Goal: Download file/media

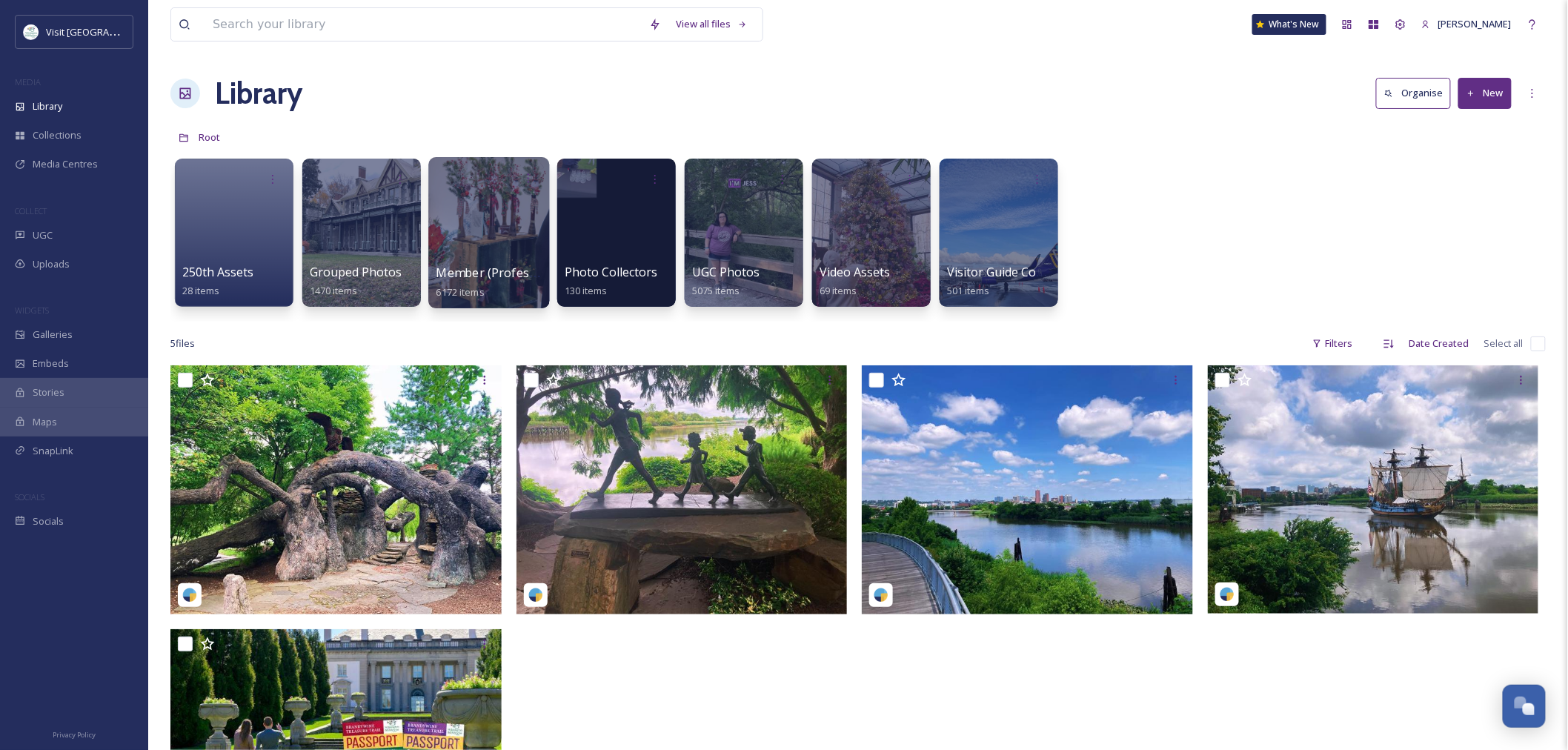
scroll to position [1052, 0]
click at [453, 219] on div at bounding box center [489, 233] width 121 height 151
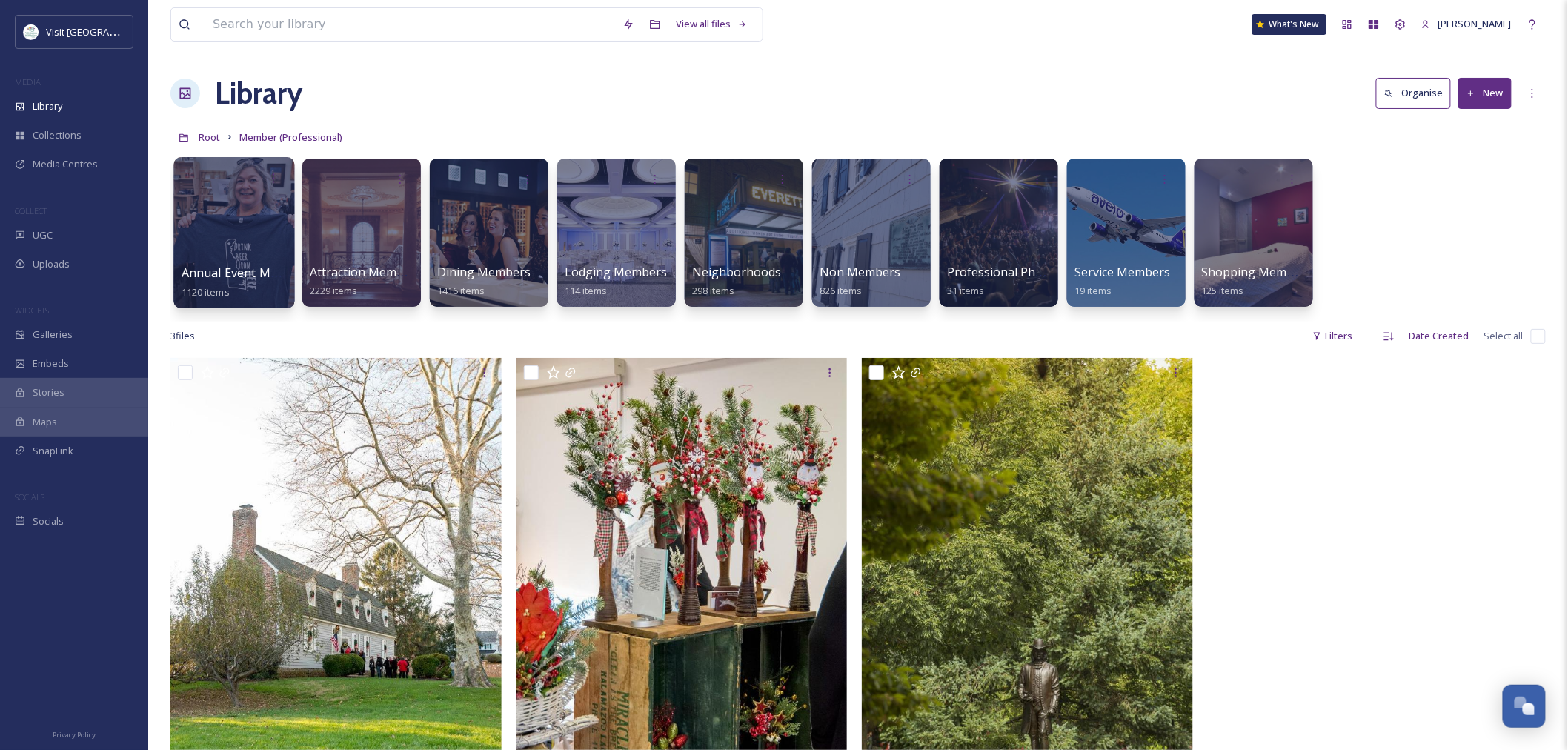
click at [252, 256] on div at bounding box center [233, 233] width 121 height 151
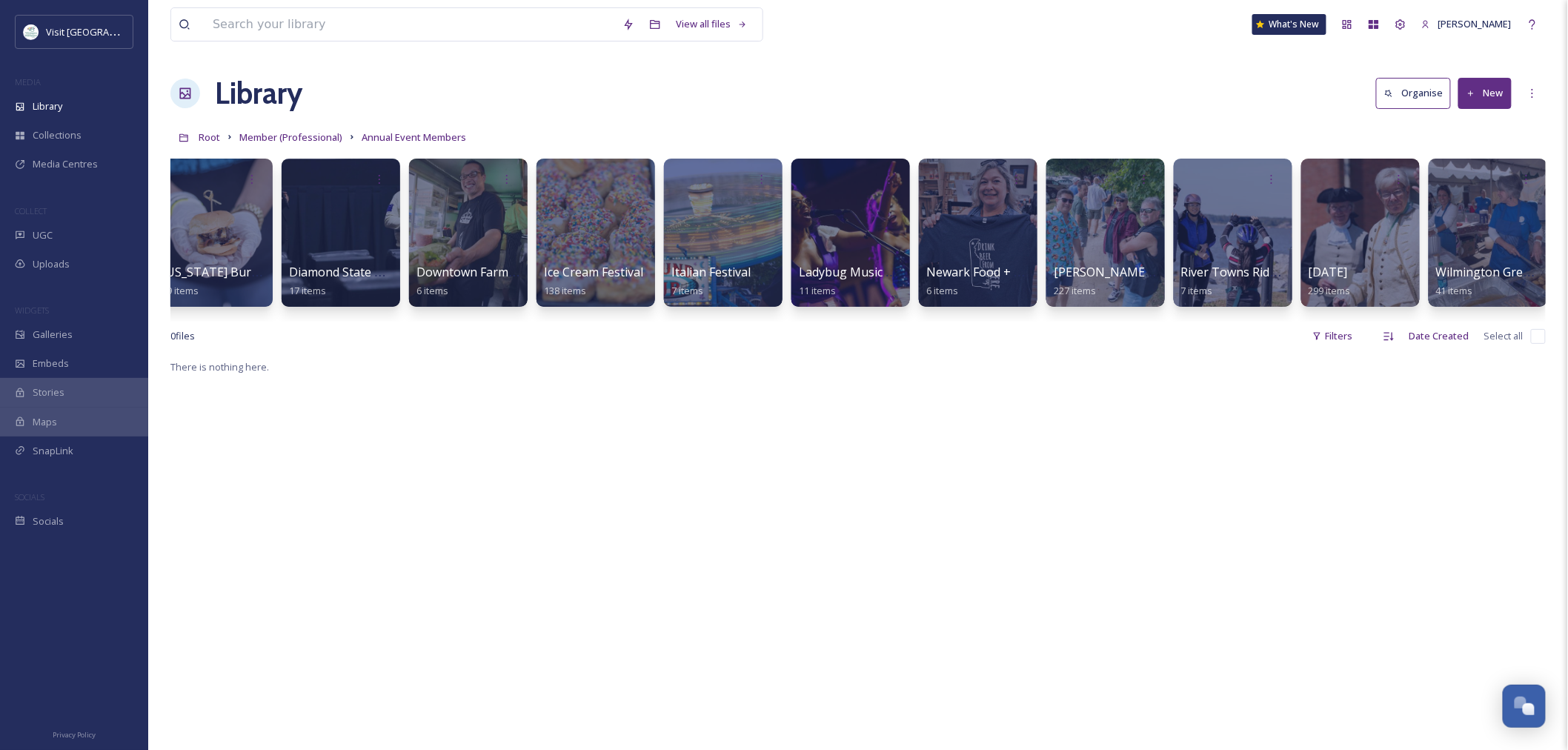
scroll to position [0, 536]
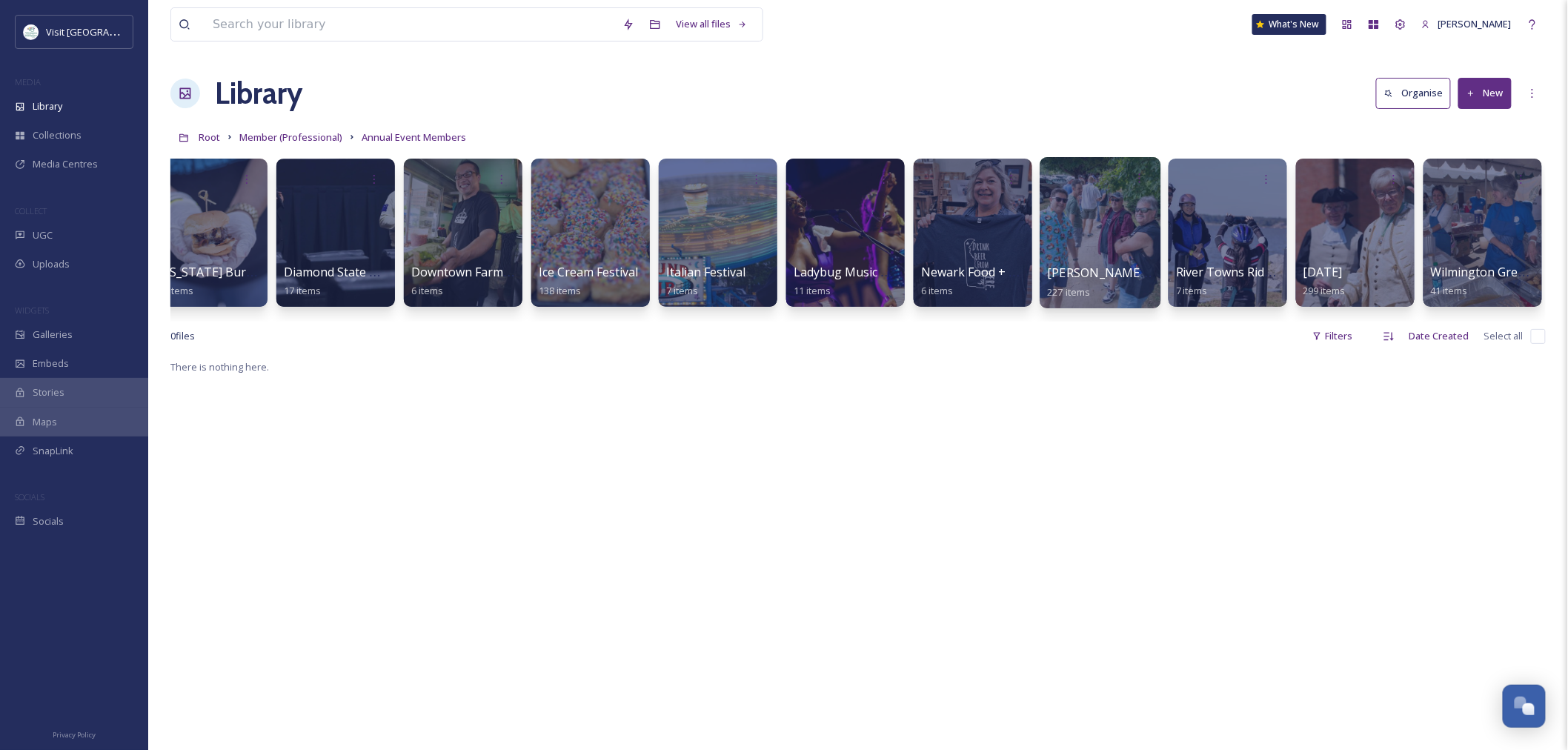
click at [1098, 251] on div at bounding box center [1100, 233] width 121 height 151
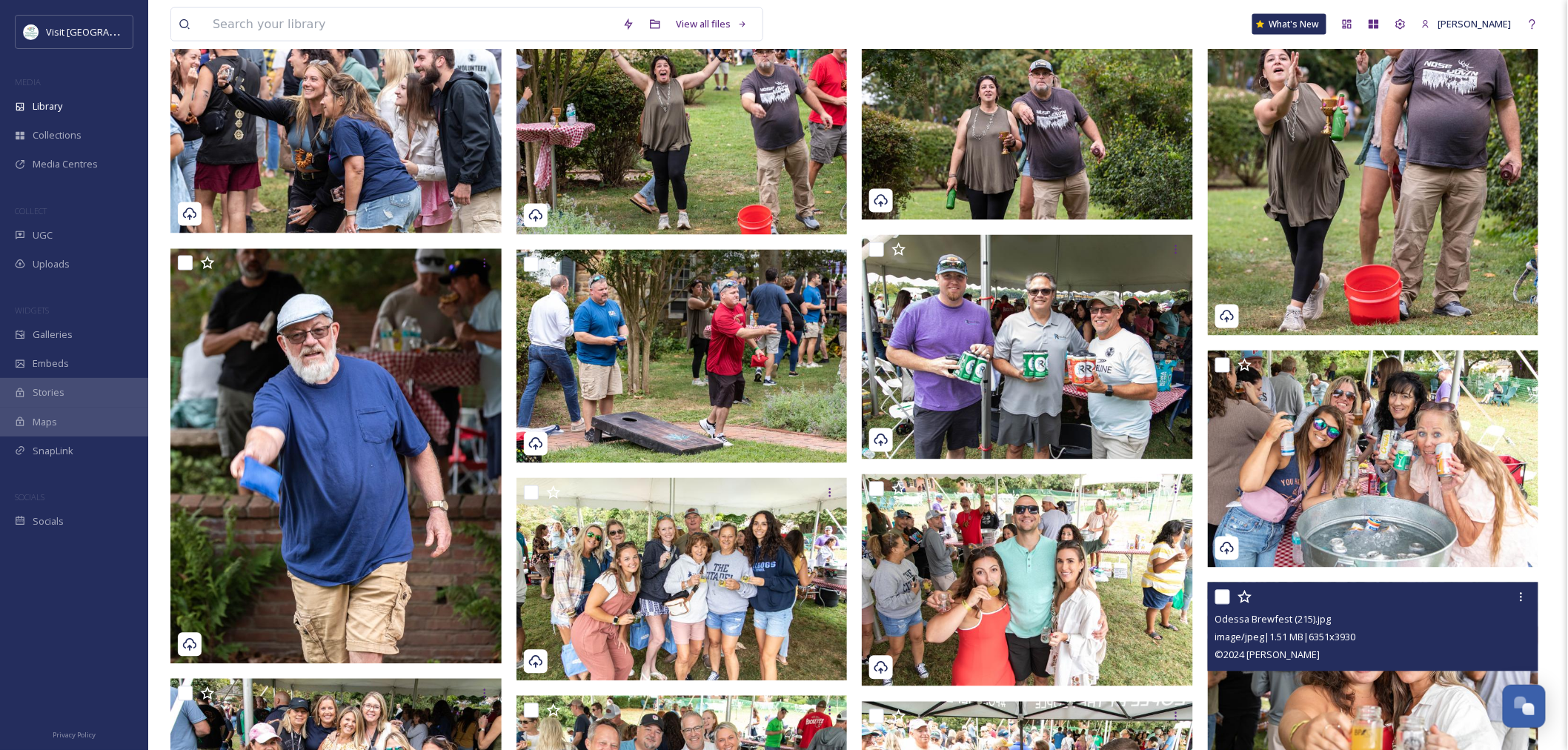
scroll to position [1152, 0]
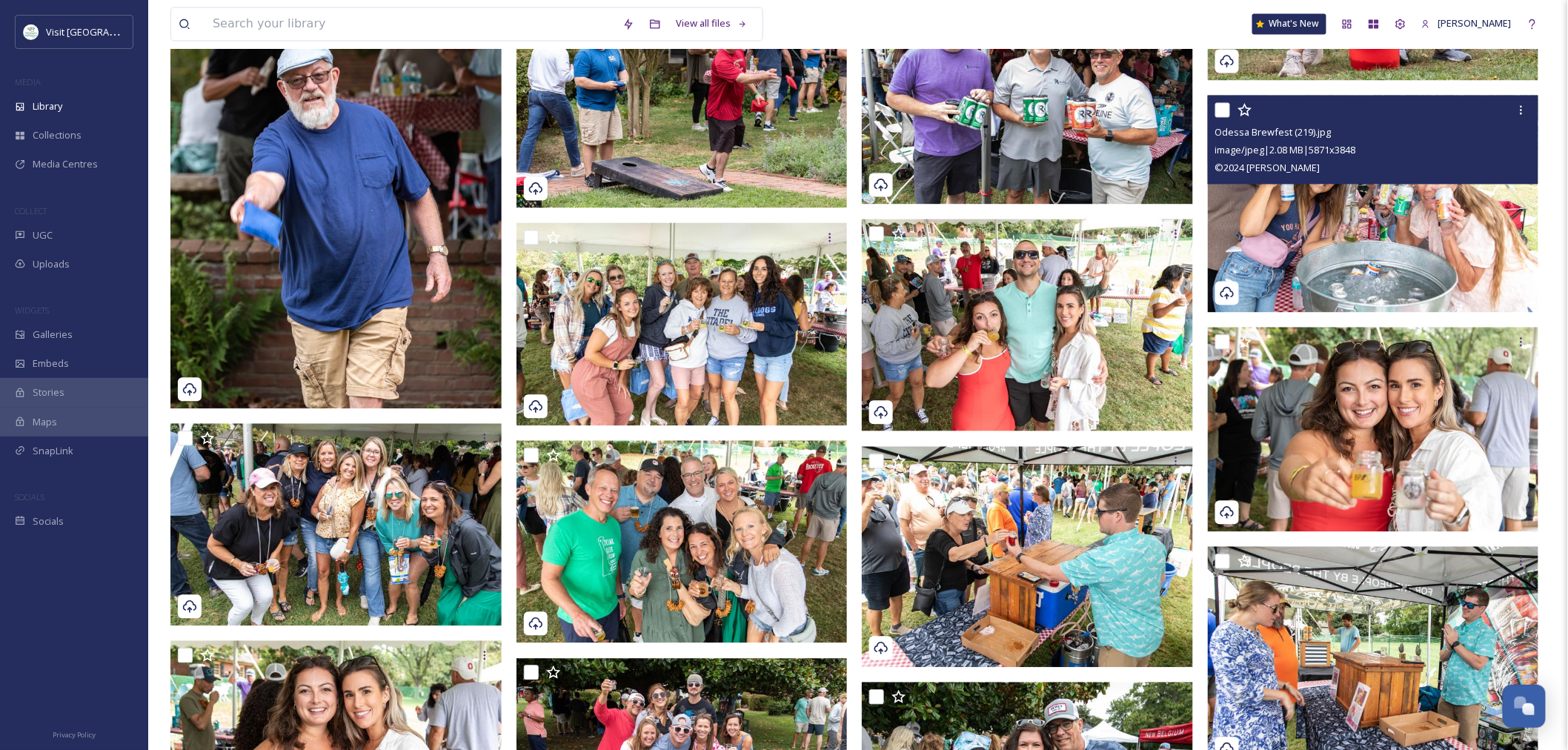
click at [1219, 111] on input "checkbox" at bounding box center [1222, 110] width 14 height 14
checkbox input "true"
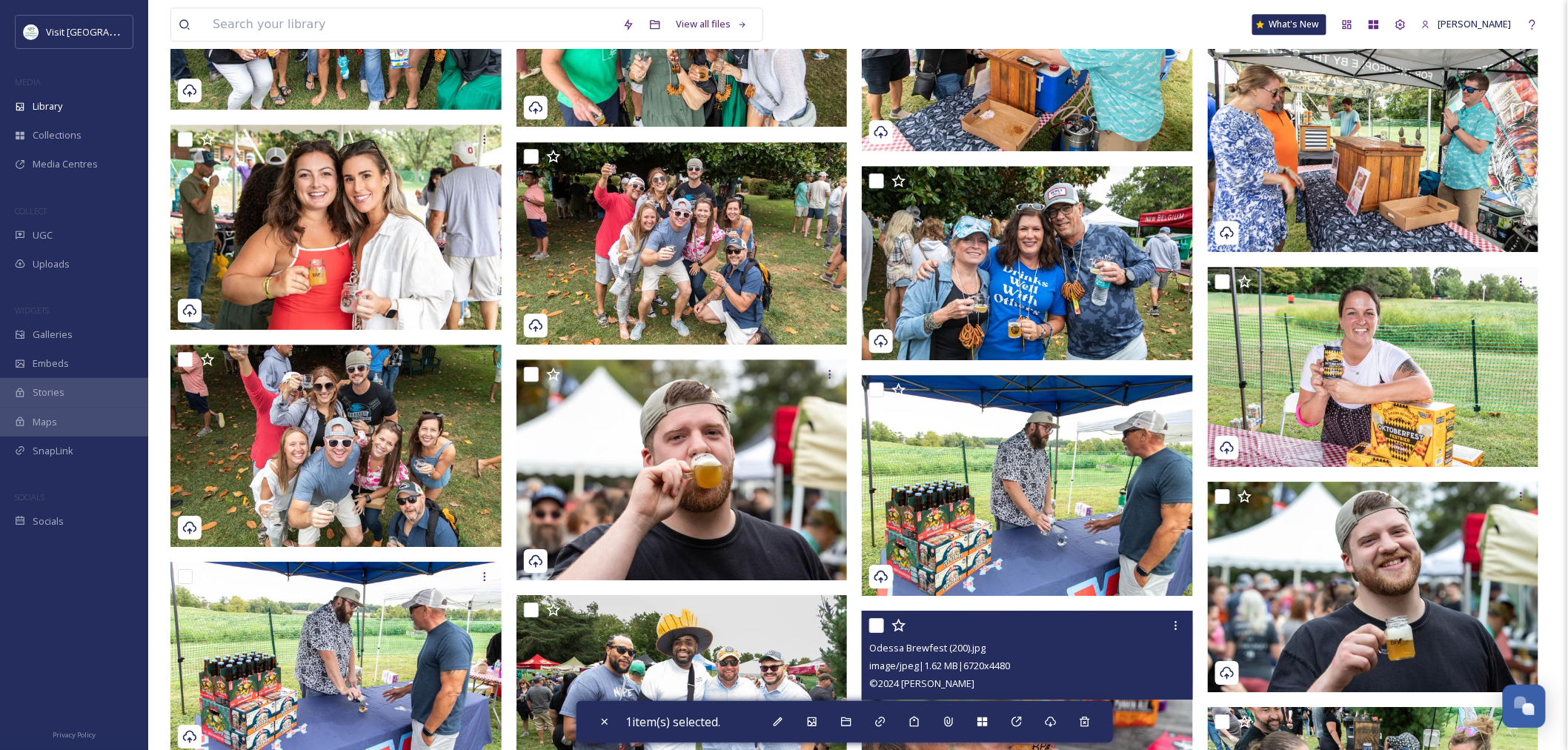
scroll to position [1975, 0]
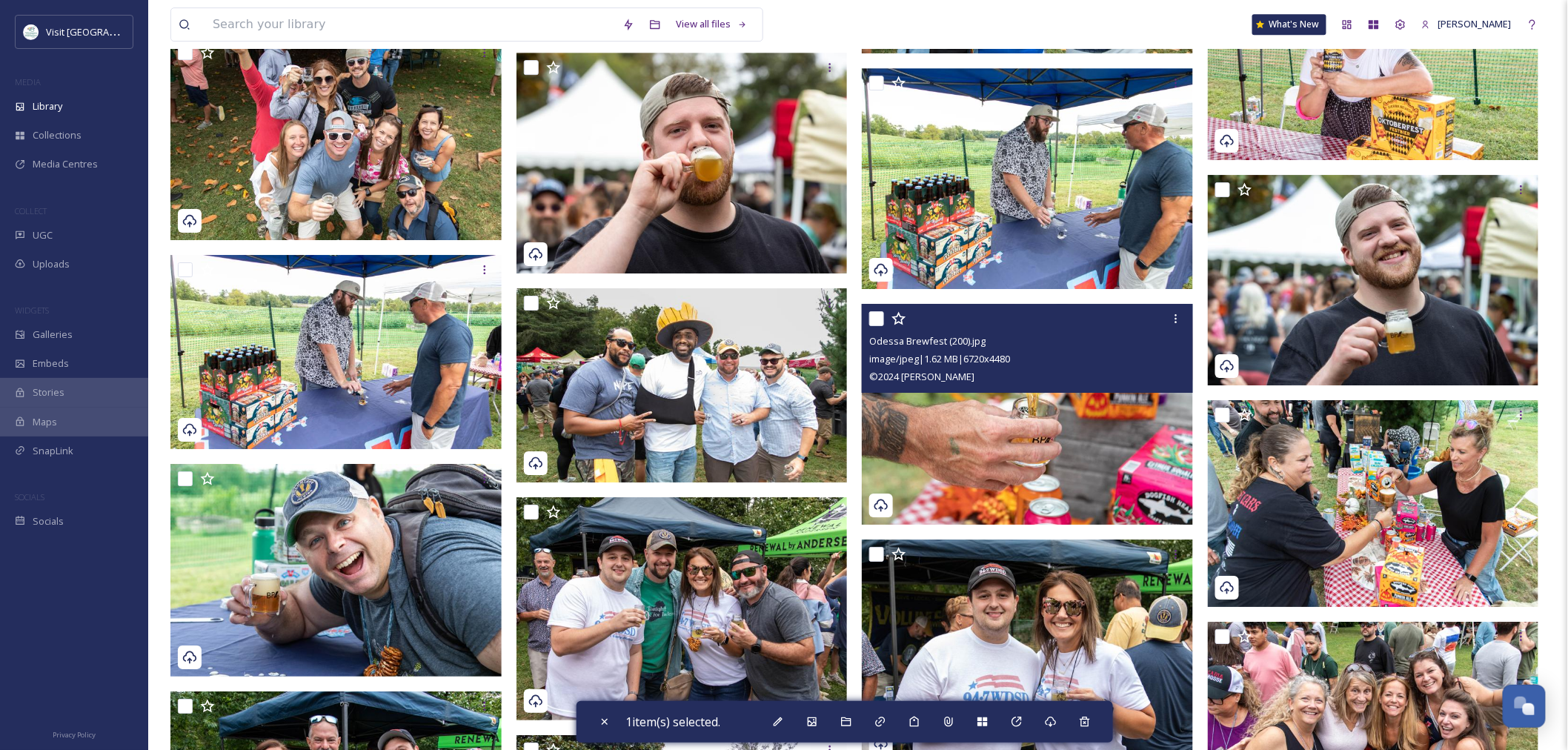
click at [877, 314] on input "checkbox" at bounding box center [876, 318] width 14 height 14
checkbox input "true"
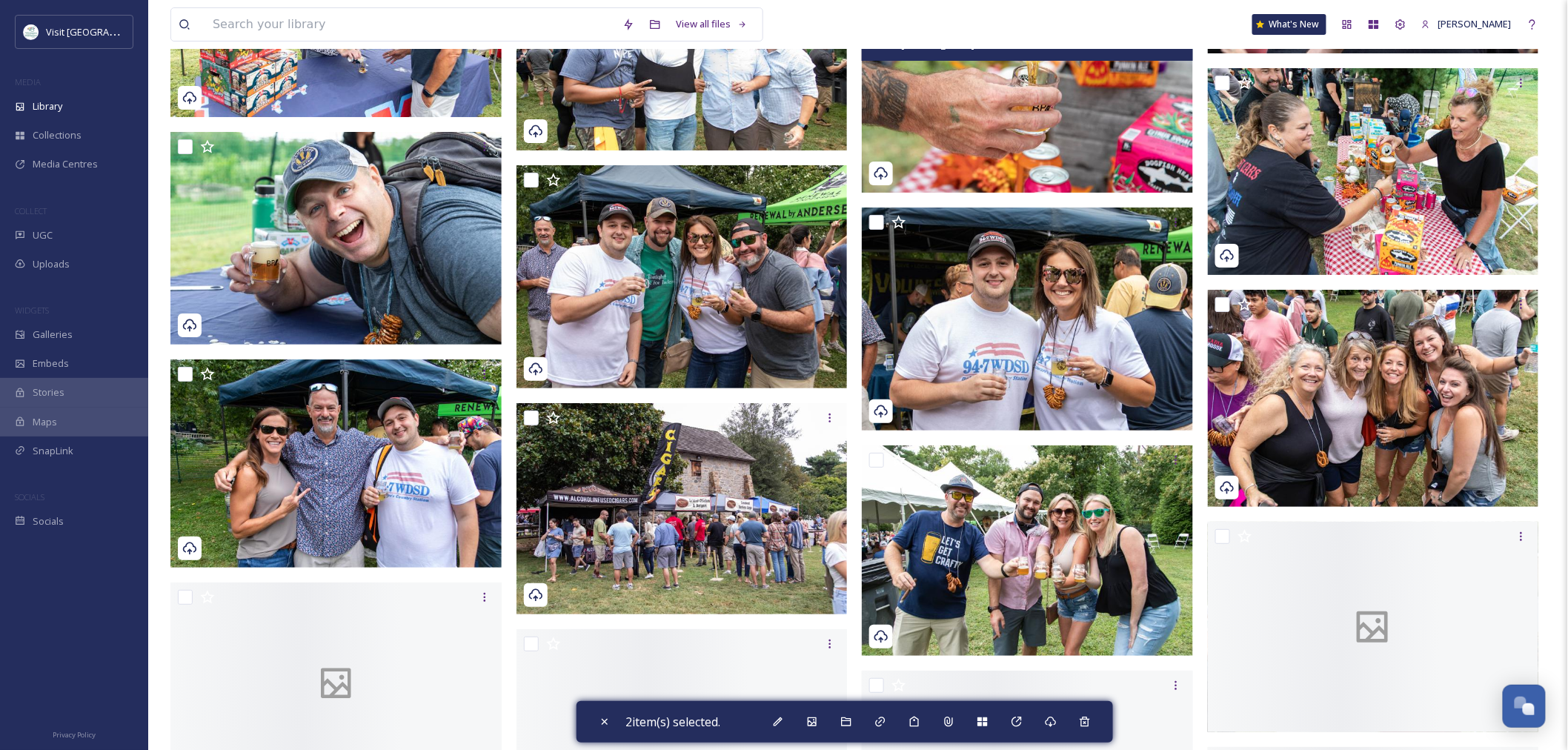
scroll to position [2387, 0]
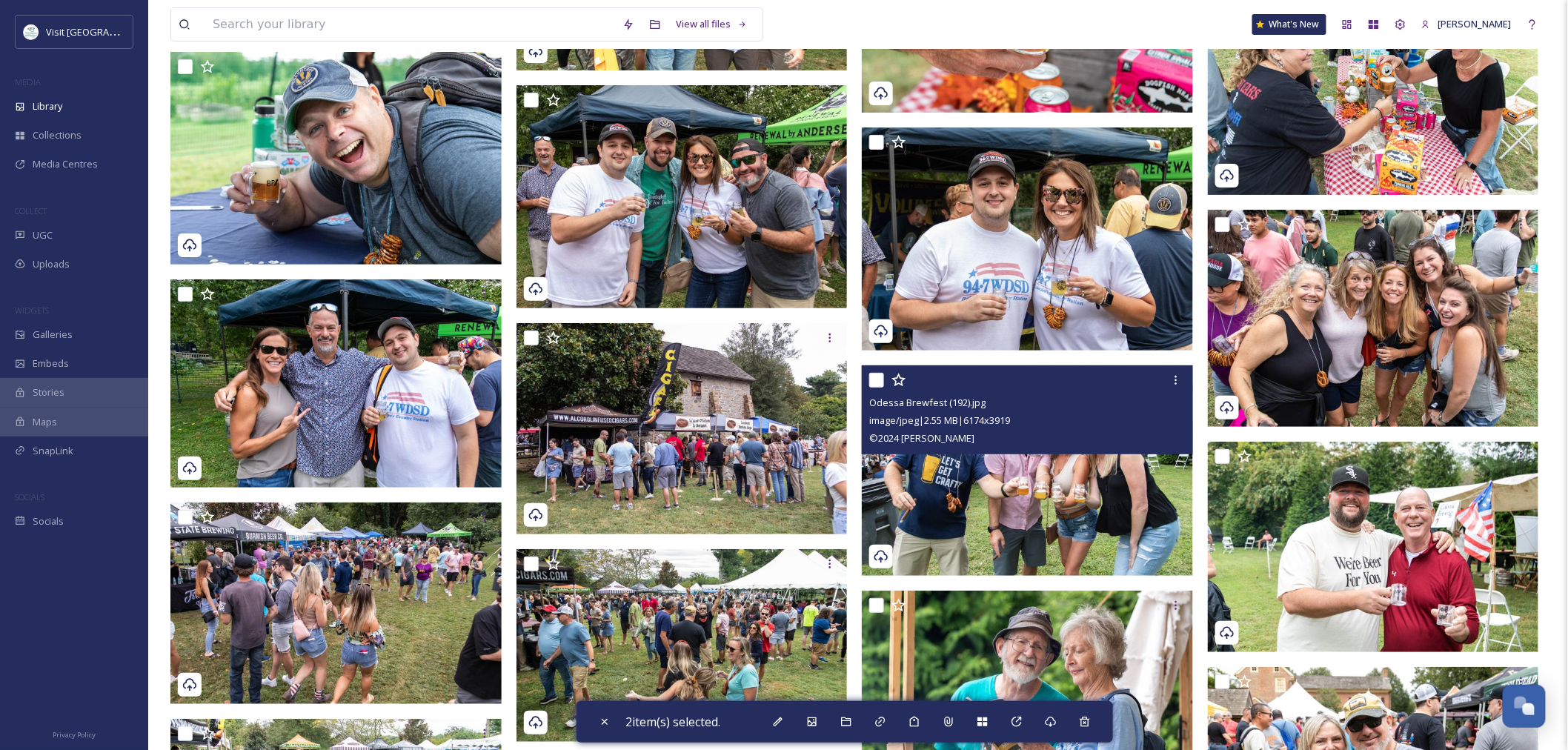
click at [879, 381] on input "checkbox" at bounding box center [876, 379] width 14 height 14
checkbox input "true"
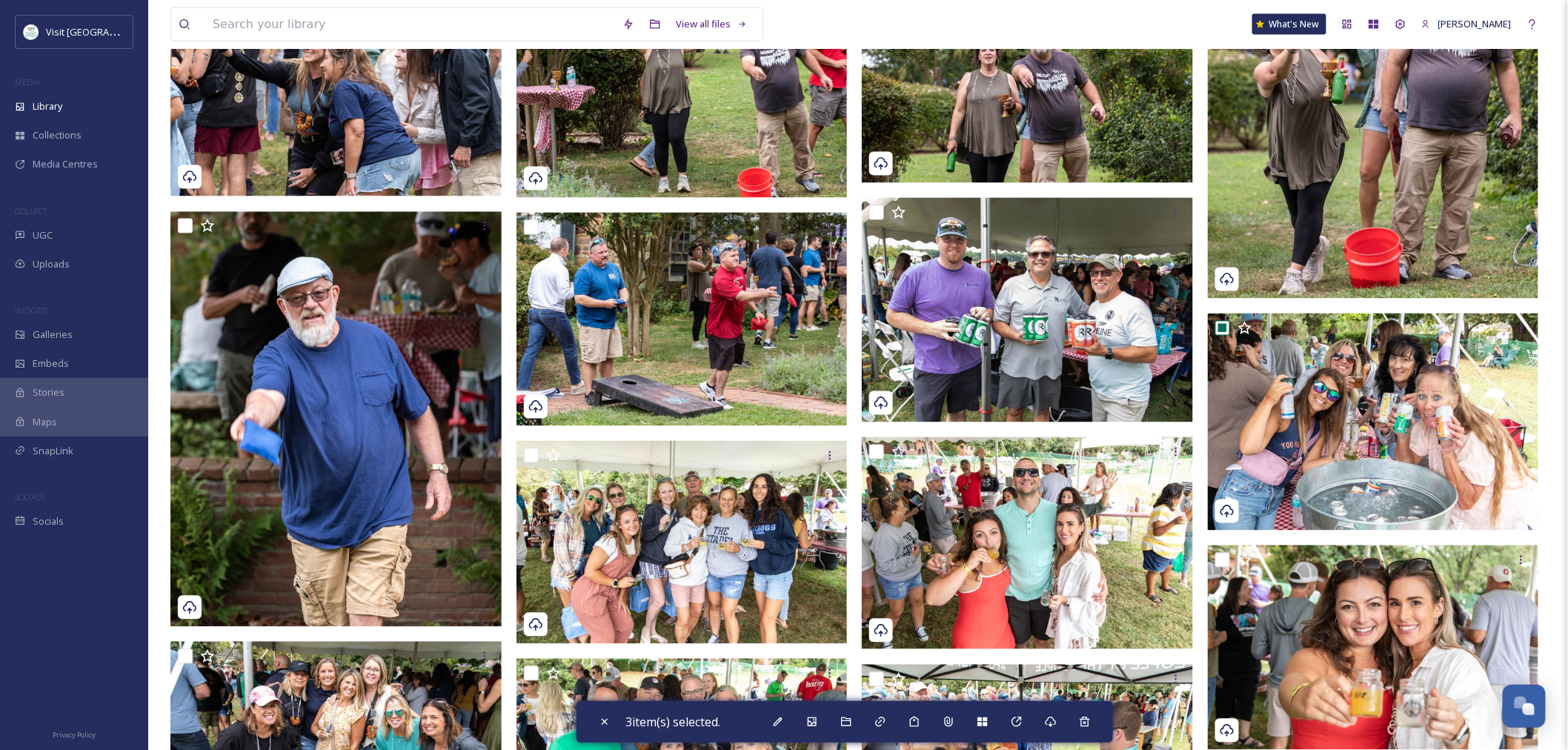
scroll to position [905, 0]
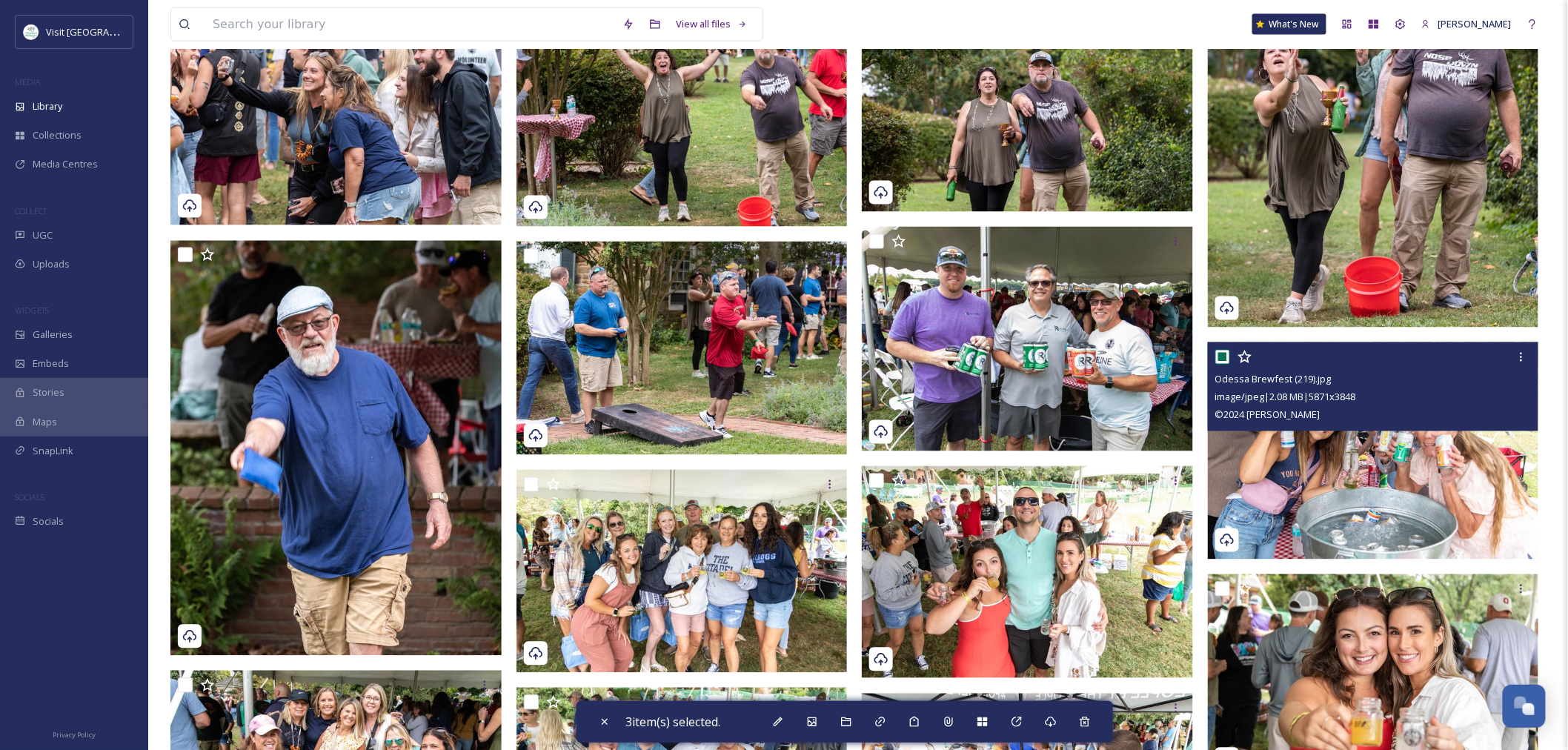
click at [1217, 354] on input "checkbox" at bounding box center [1222, 356] width 14 height 14
checkbox input "false"
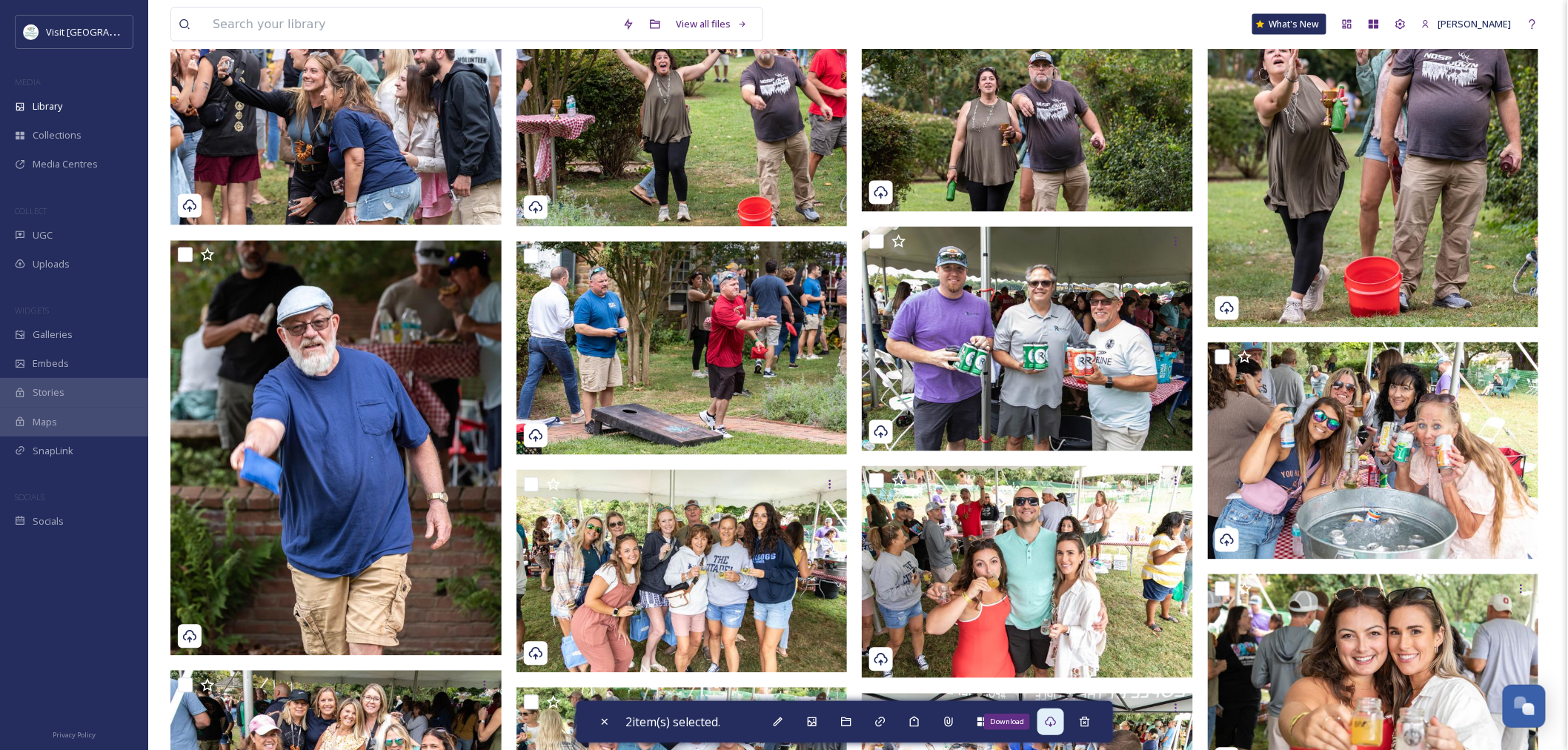
click at [1053, 719] on icon at bounding box center [1051, 722] width 12 height 12
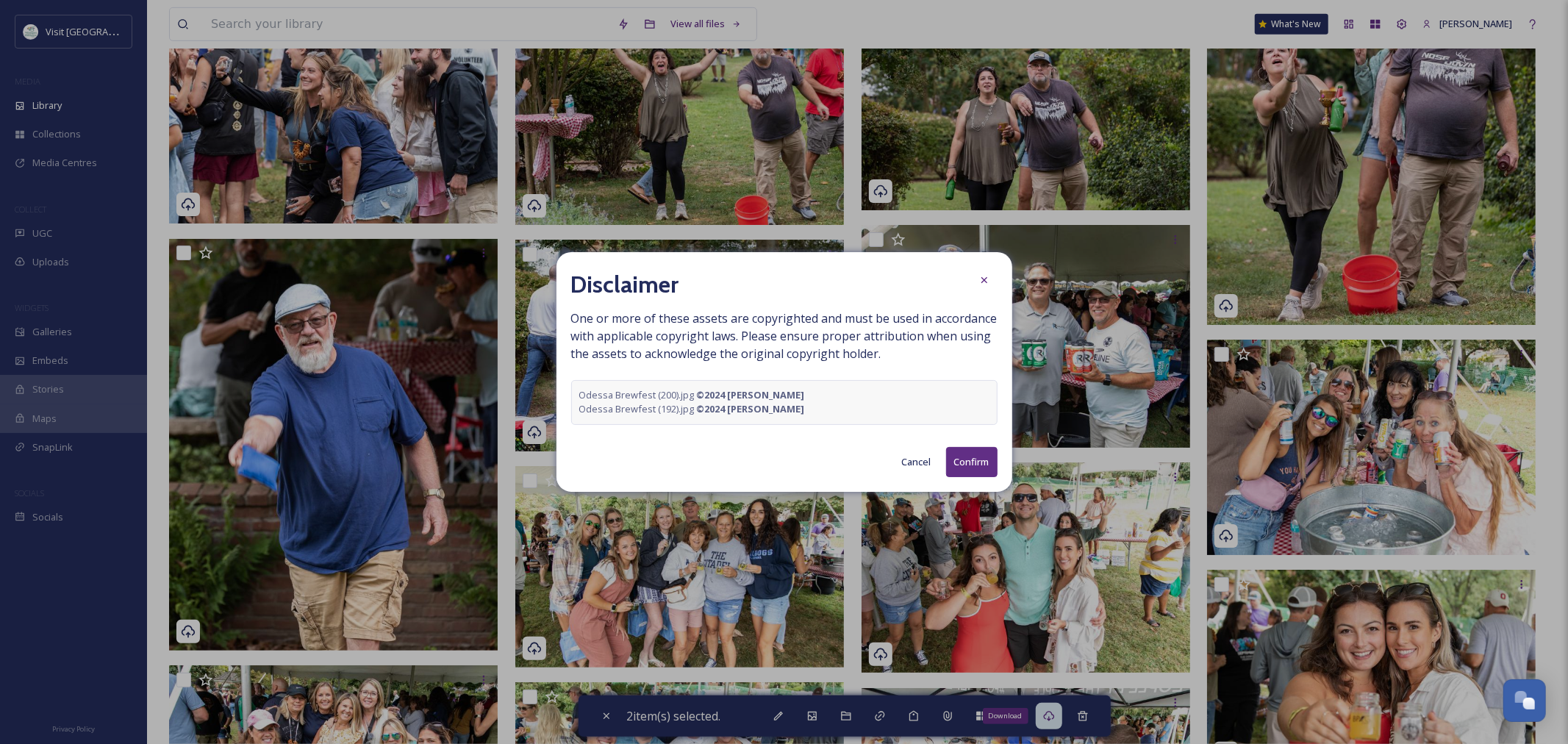
click at [972, 459] on button "Confirm" at bounding box center [972, 462] width 51 height 30
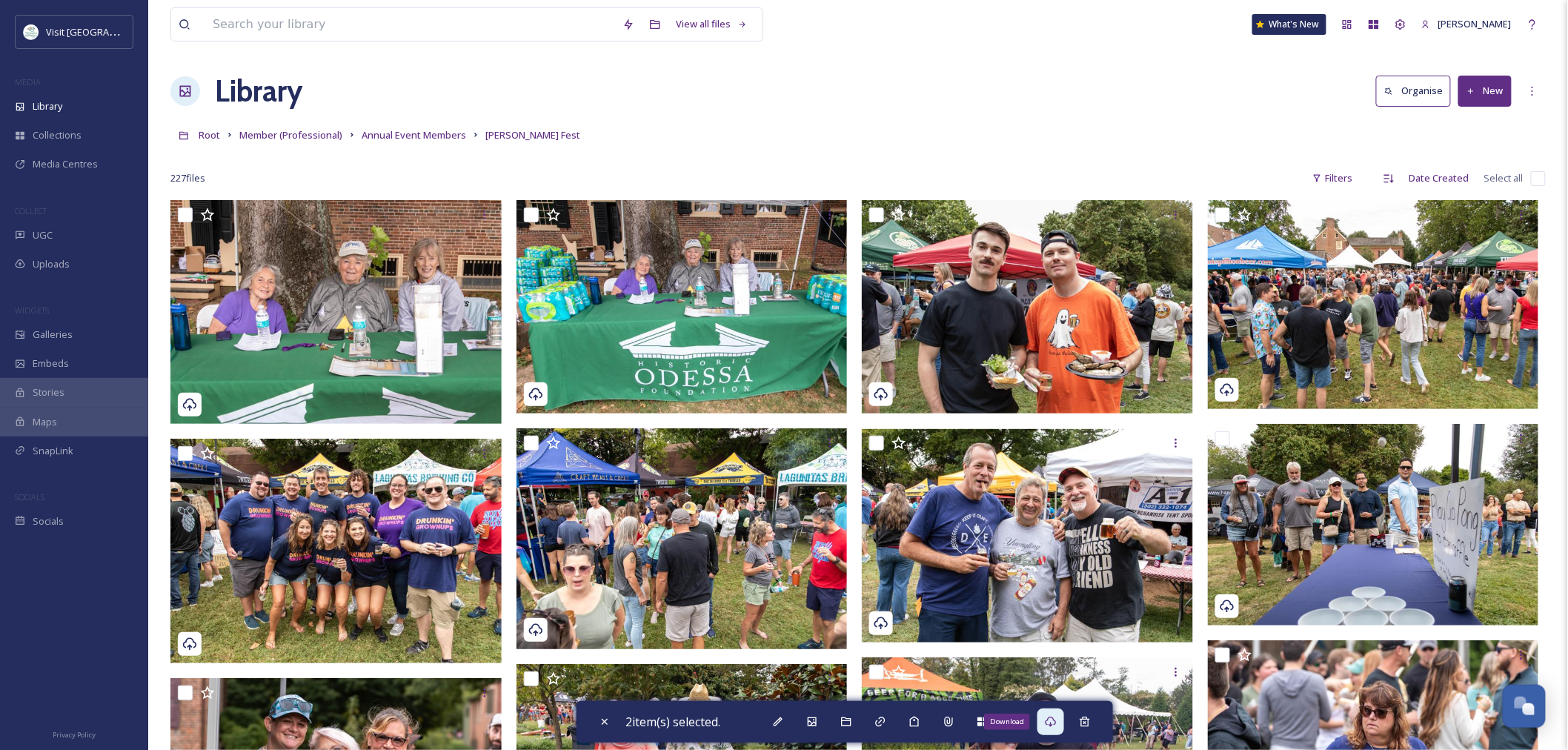
scroll to position [0, 0]
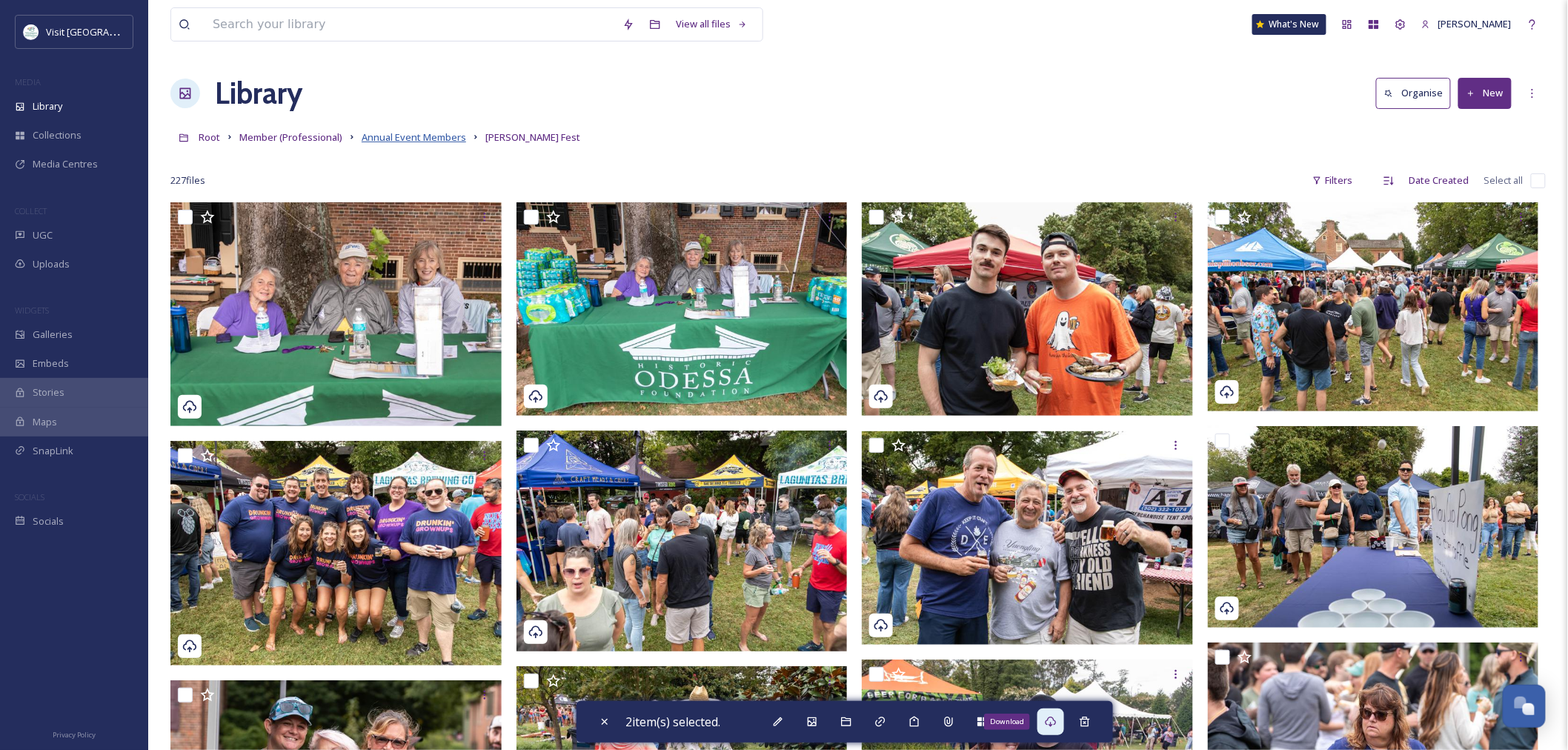
click at [428, 139] on span "Annual Event Members" at bounding box center [413, 138] width 104 height 14
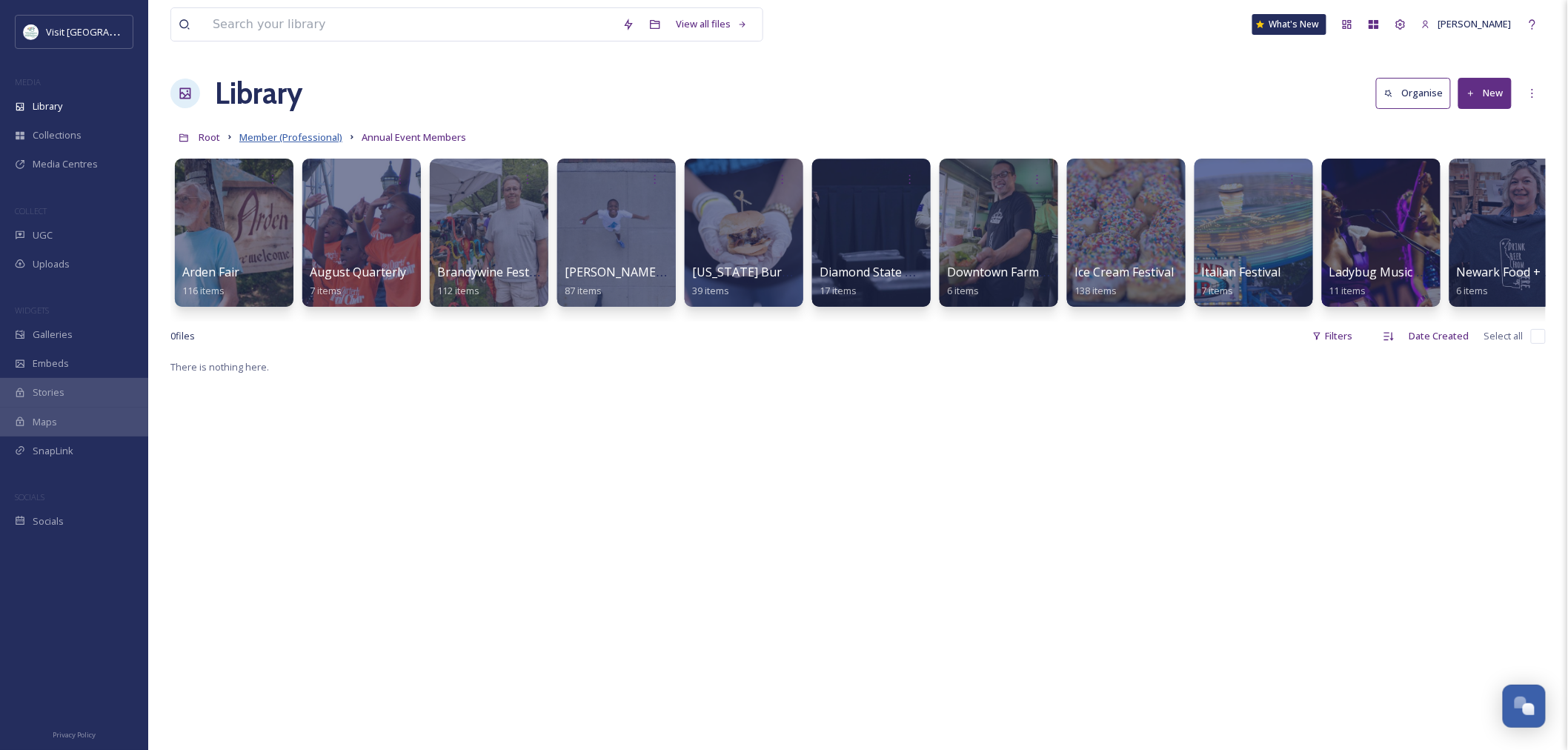
click at [320, 143] on span "Member (Professional)" at bounding box center [291, 138] width 103 height 14
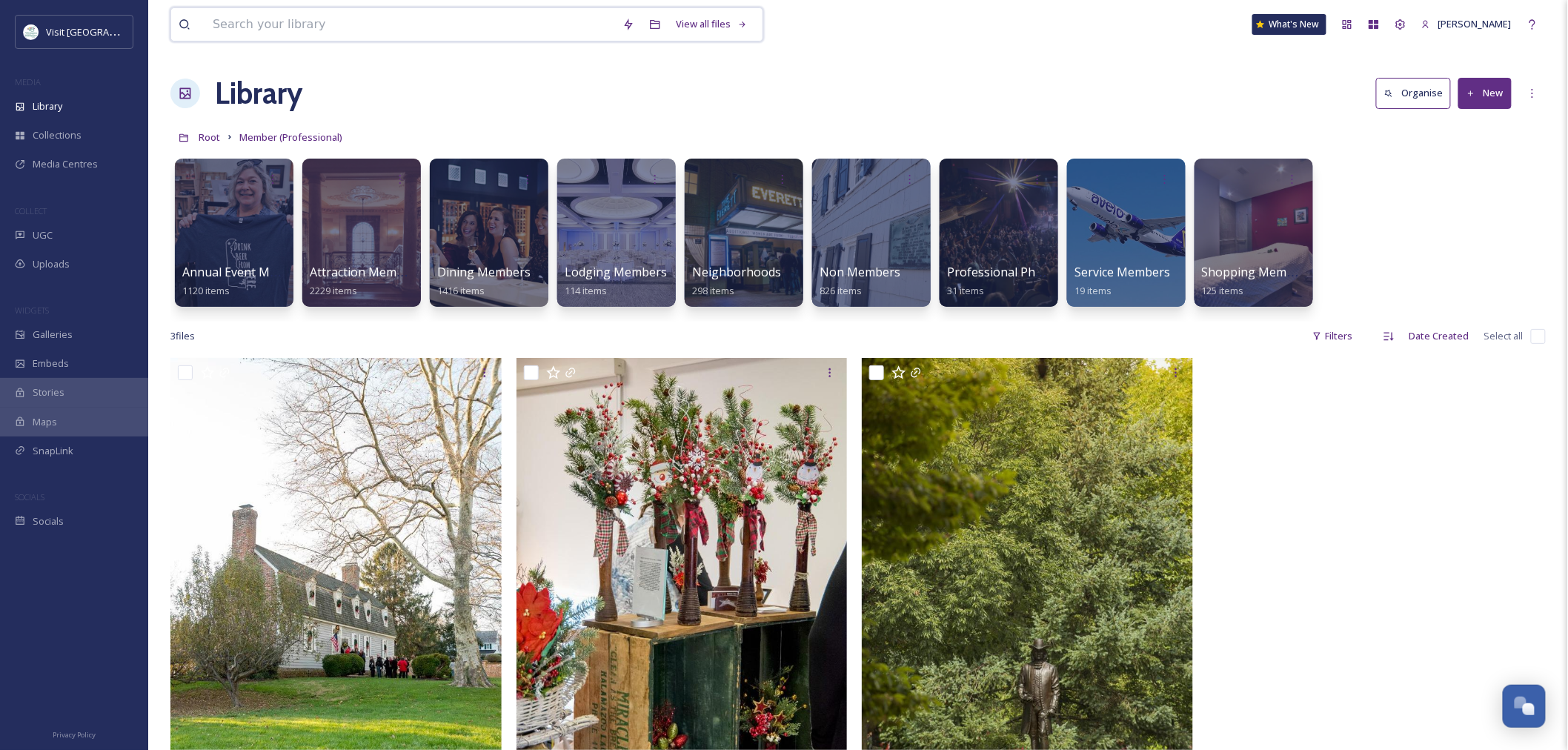
click at [309, 28] on input at bounding box center [410, 24] width 410 height 33
type input "saengerbund"
click at [304, 30] on input at bounding box center [460, 24] width 356 height 33
click at [304, 28] on input at bounding box center [460, 24] width 356 height 33
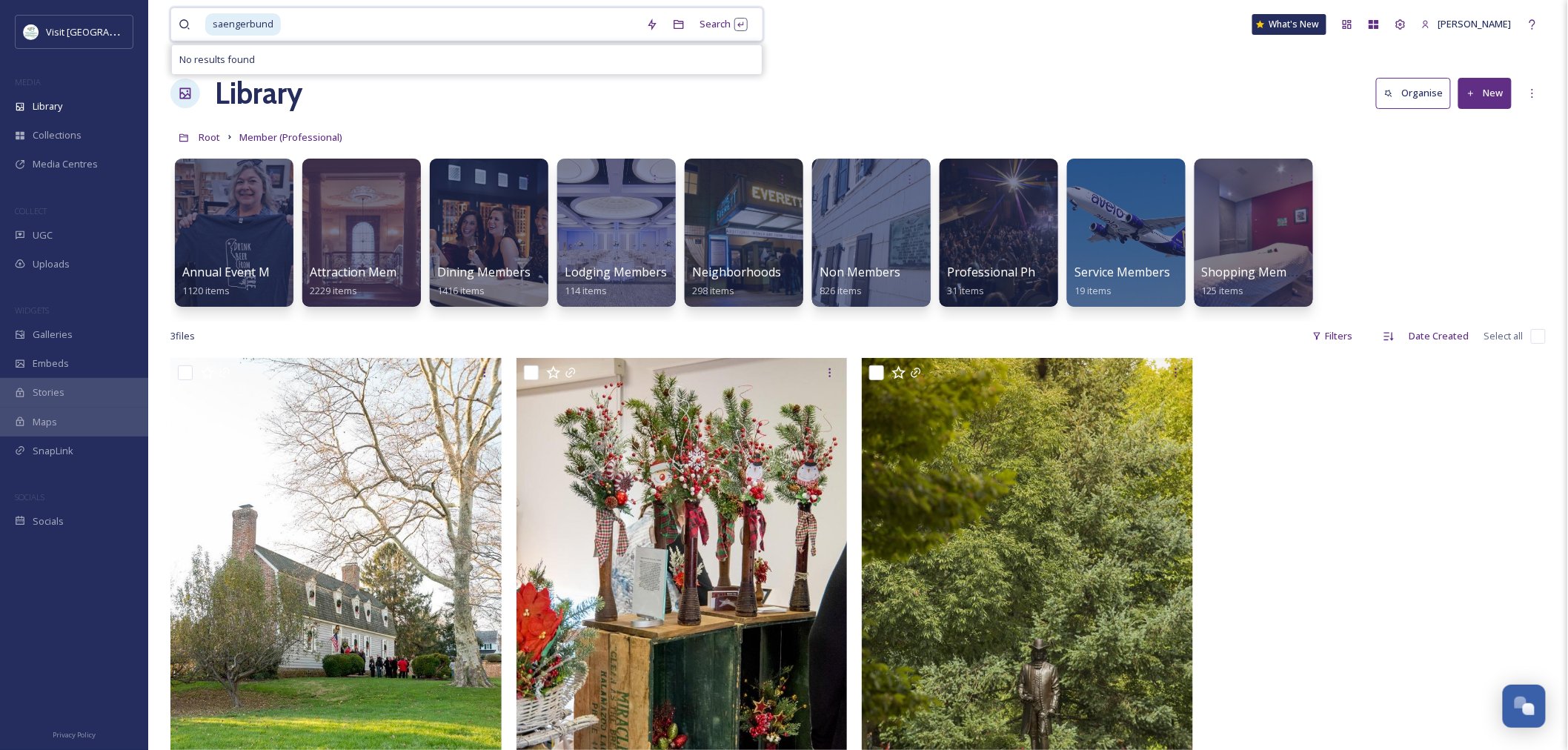
drag, startPoint x: 304, startPoint y: 28, endPoint x: 175, endPoint y: 22, distance: 129.1
click at [175, 22] on div "saengerbund Search No results found" at bounding box center [467, 24] width 593 height 34
type input "s"
type input "oktoberfest"
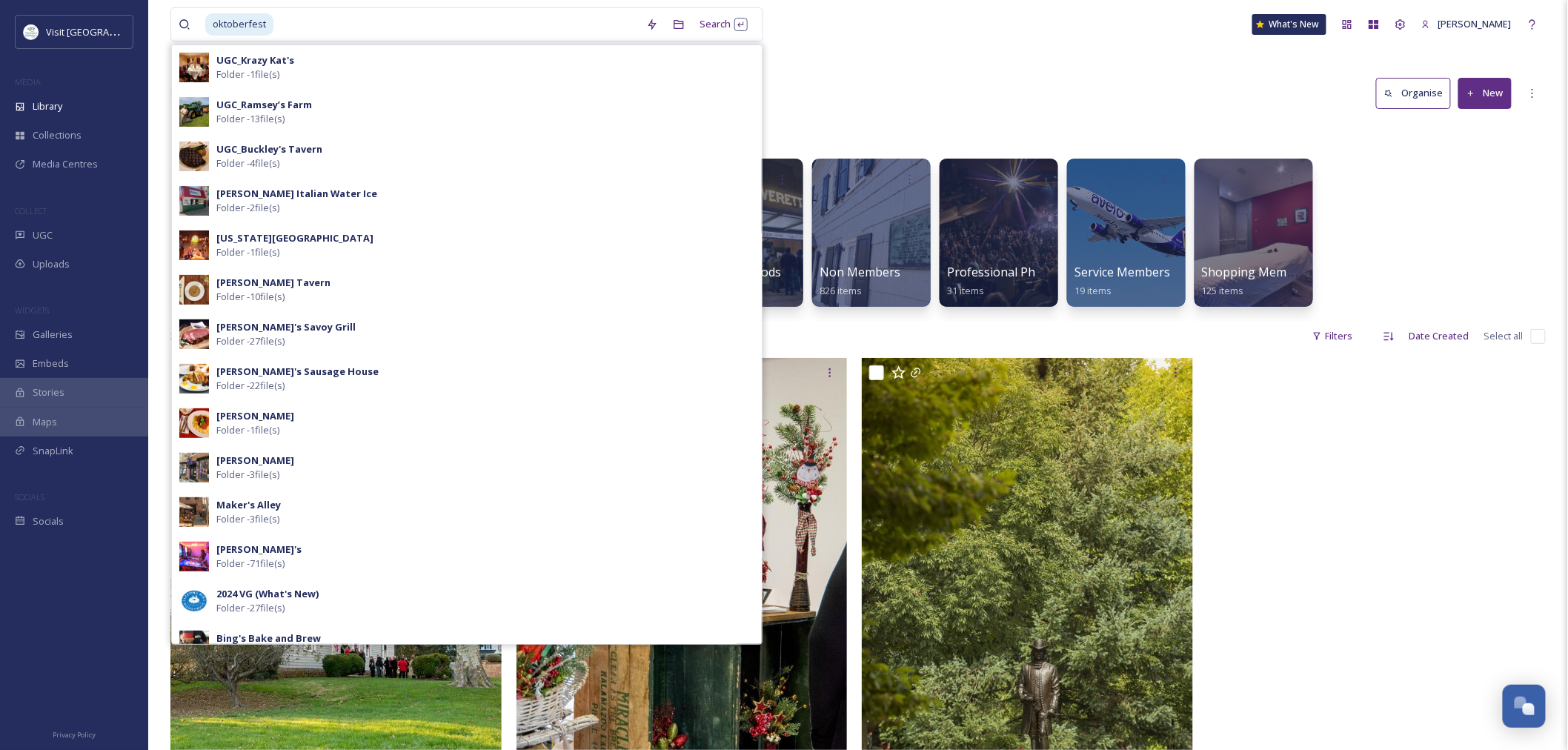
click at [1073, 89] on div "Library Organise New" at bounding box center [858, 93] width 1376 height 44
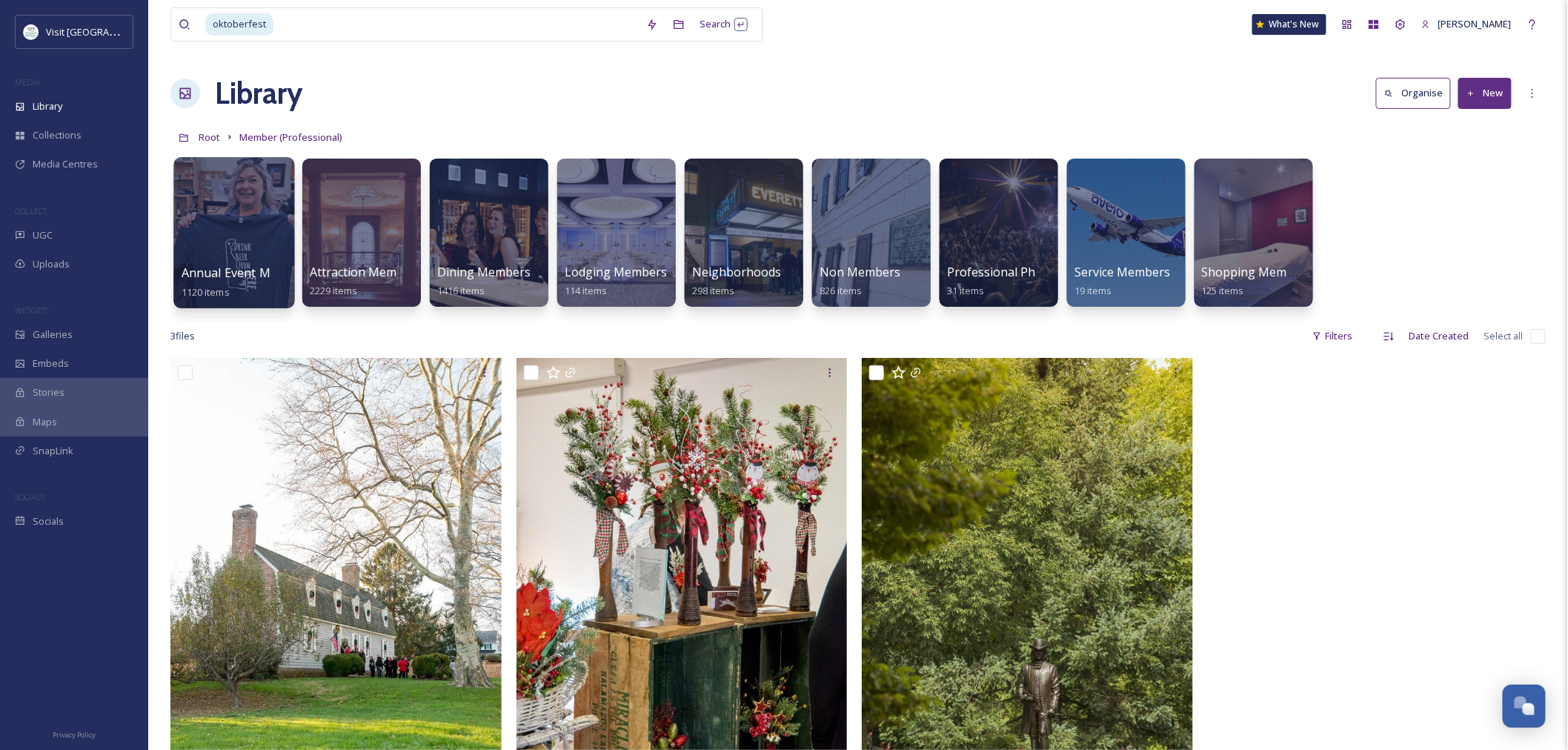
click at [271, 230] on div at bounding box center [233, 233] width 121 height 151
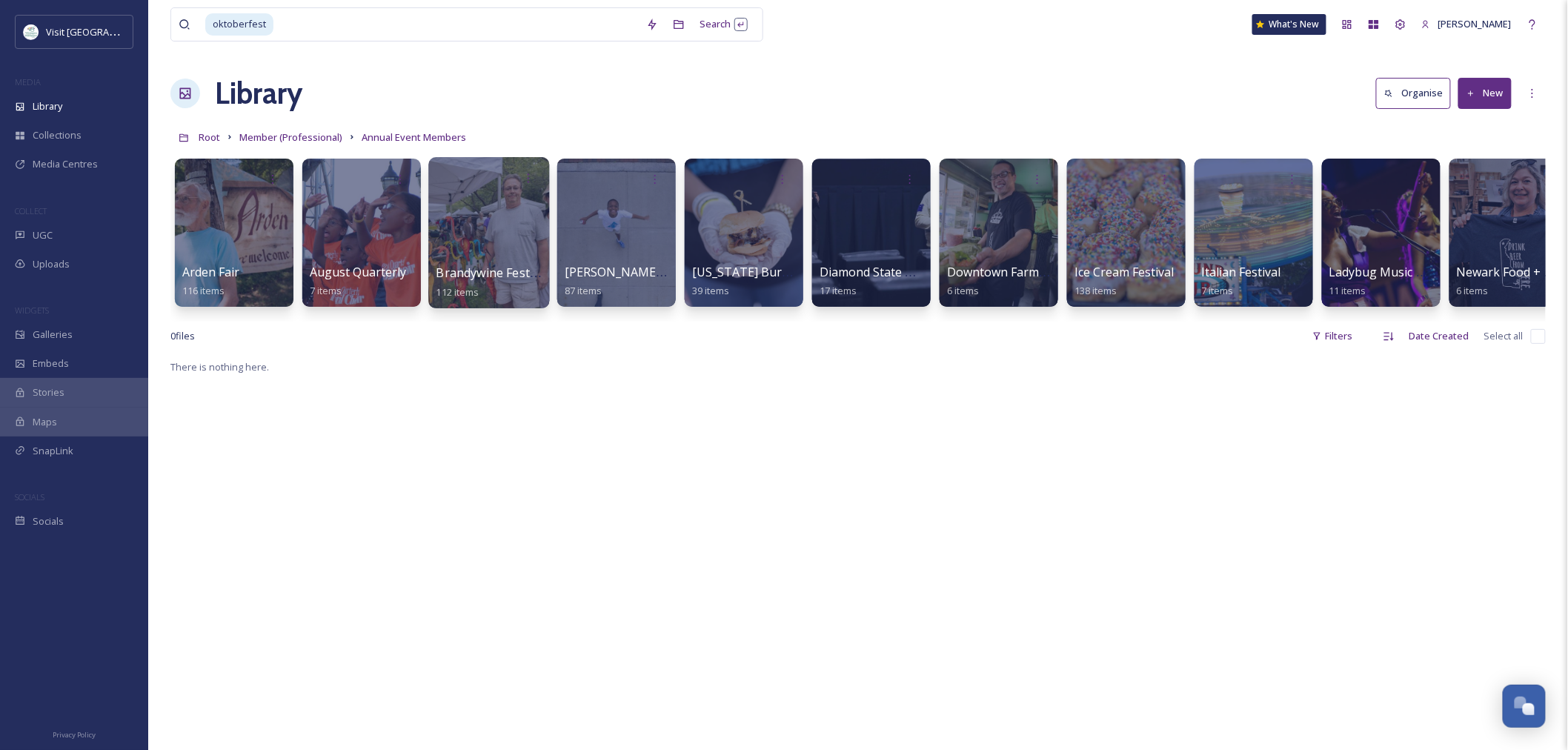
click at [495, 255] on div at bounding box center [489, 233] width 121 height 151
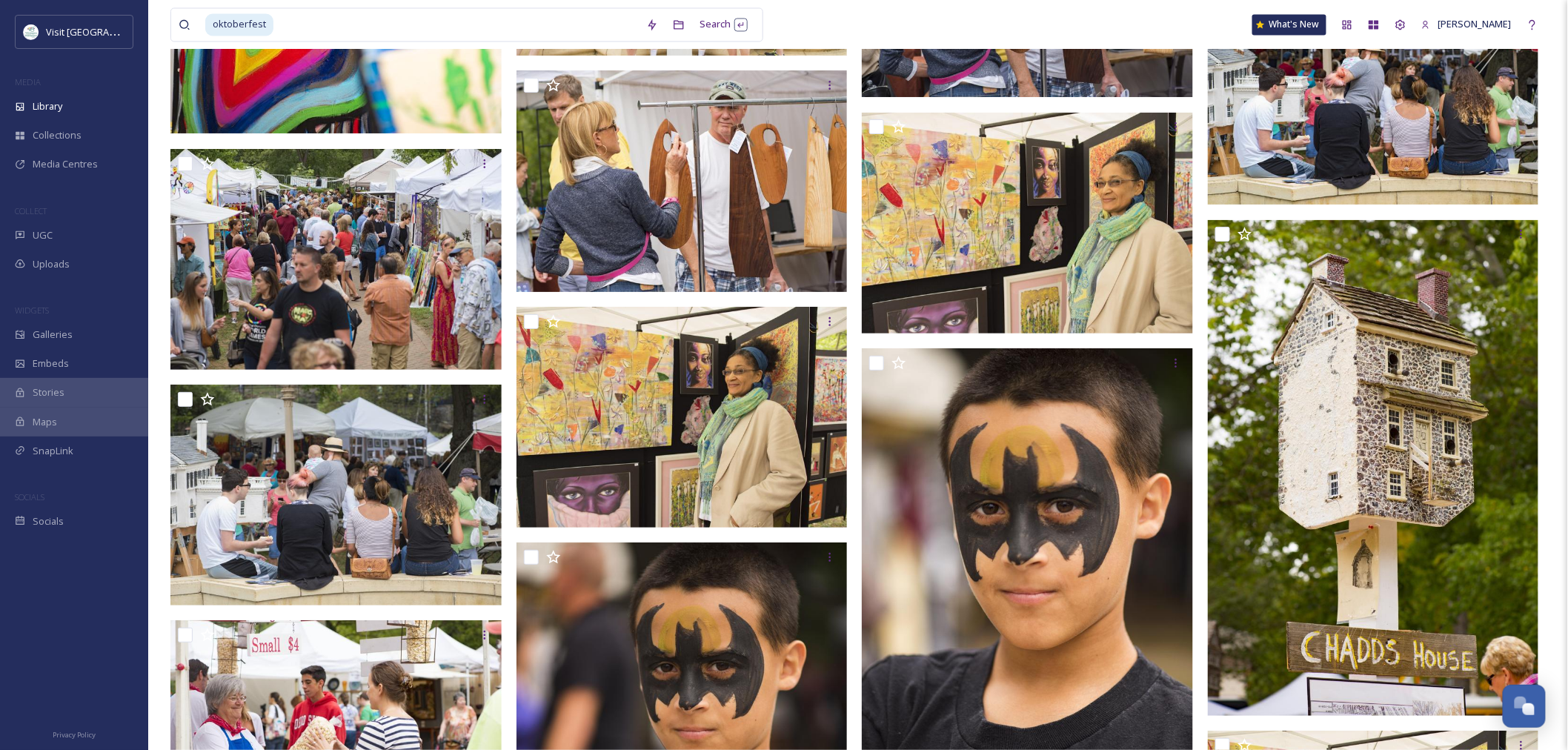
scroll to position [3375, 0]
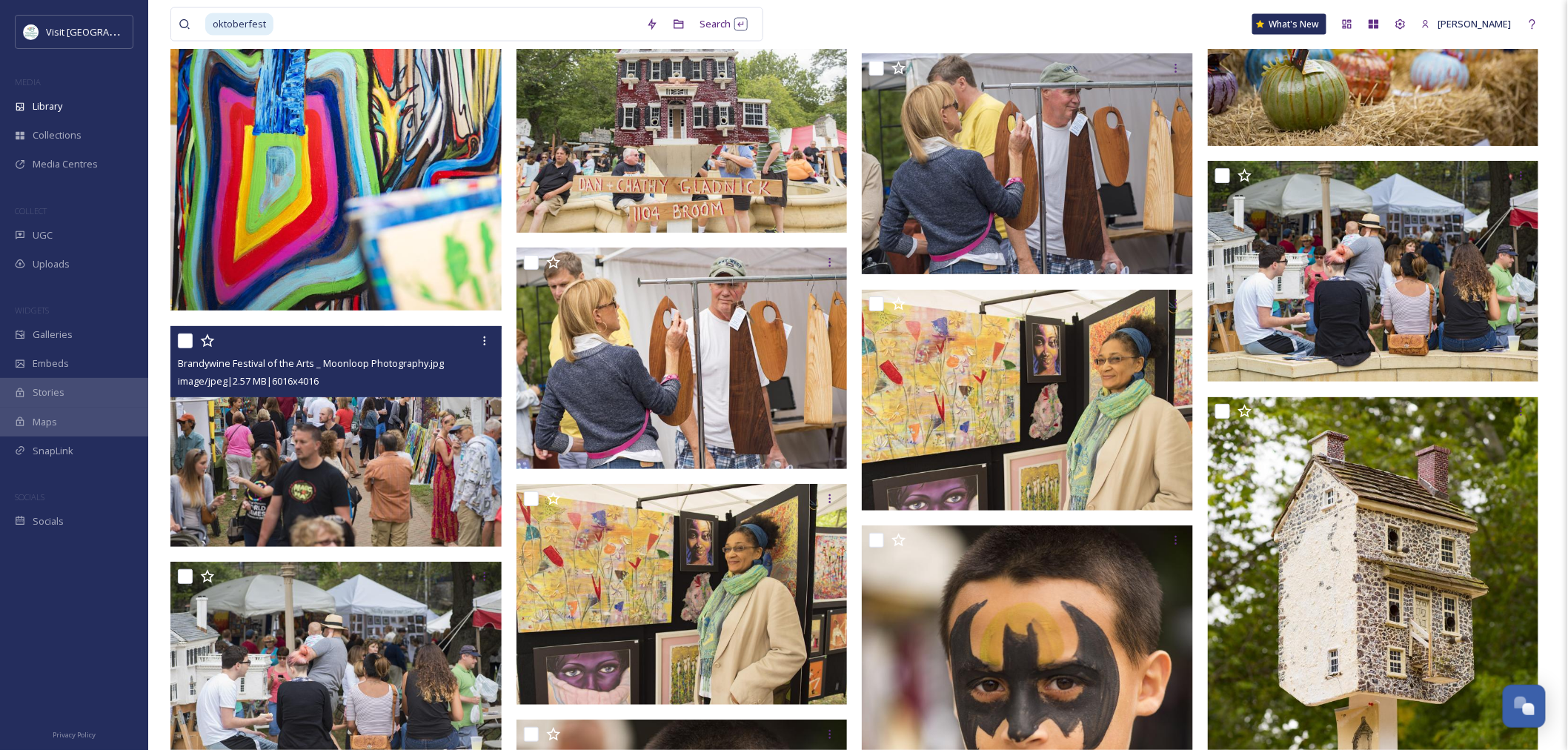
click at [182, 348] on div at bounding box center [337, 340] width 320 height 27
click at [181, 341] on input "checkbox" at bounding box center [185, 340] width 14 height 14
checkbox input "true"
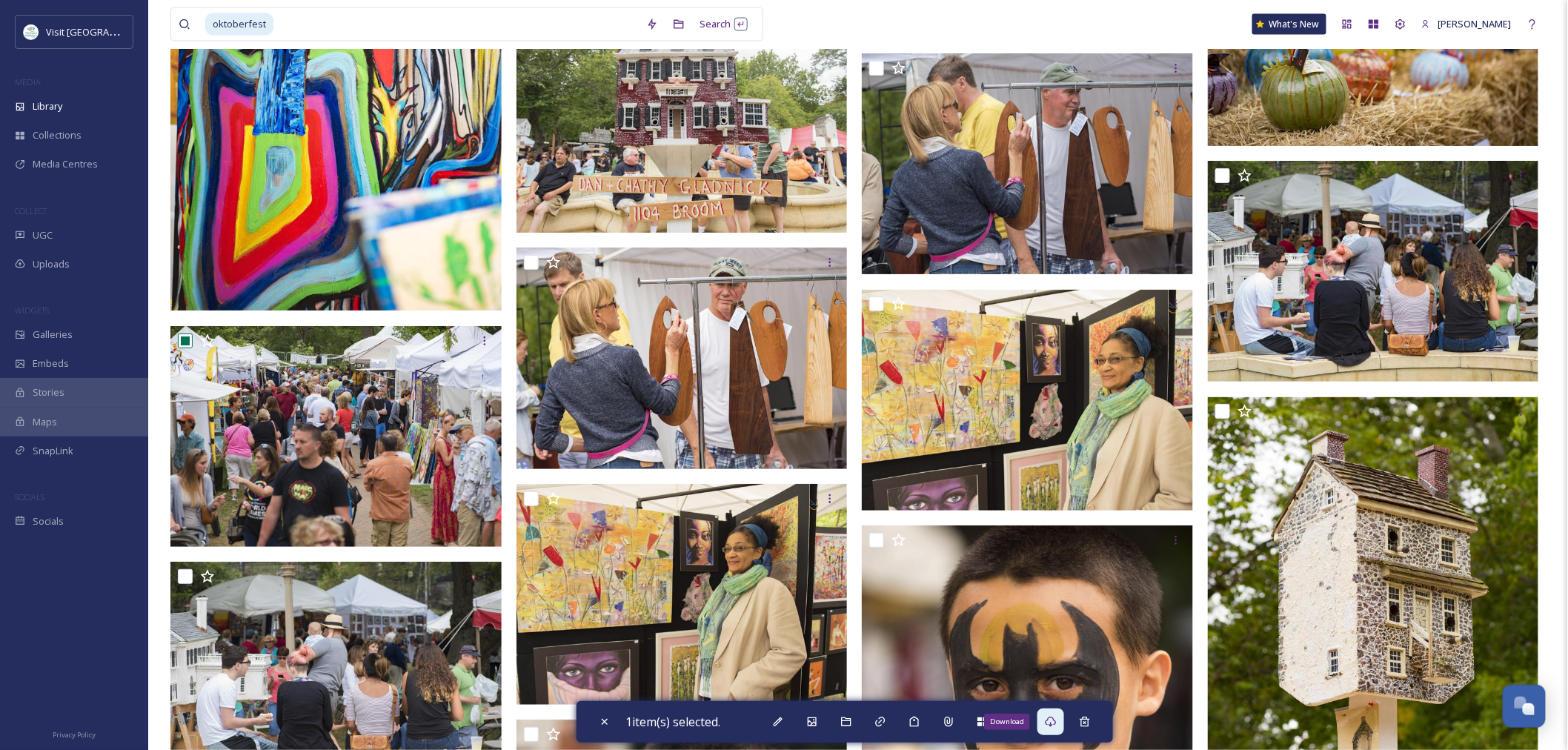
click at [1056, 727] on div "Download" at bounding box center [1050, 721] width 27 height 27
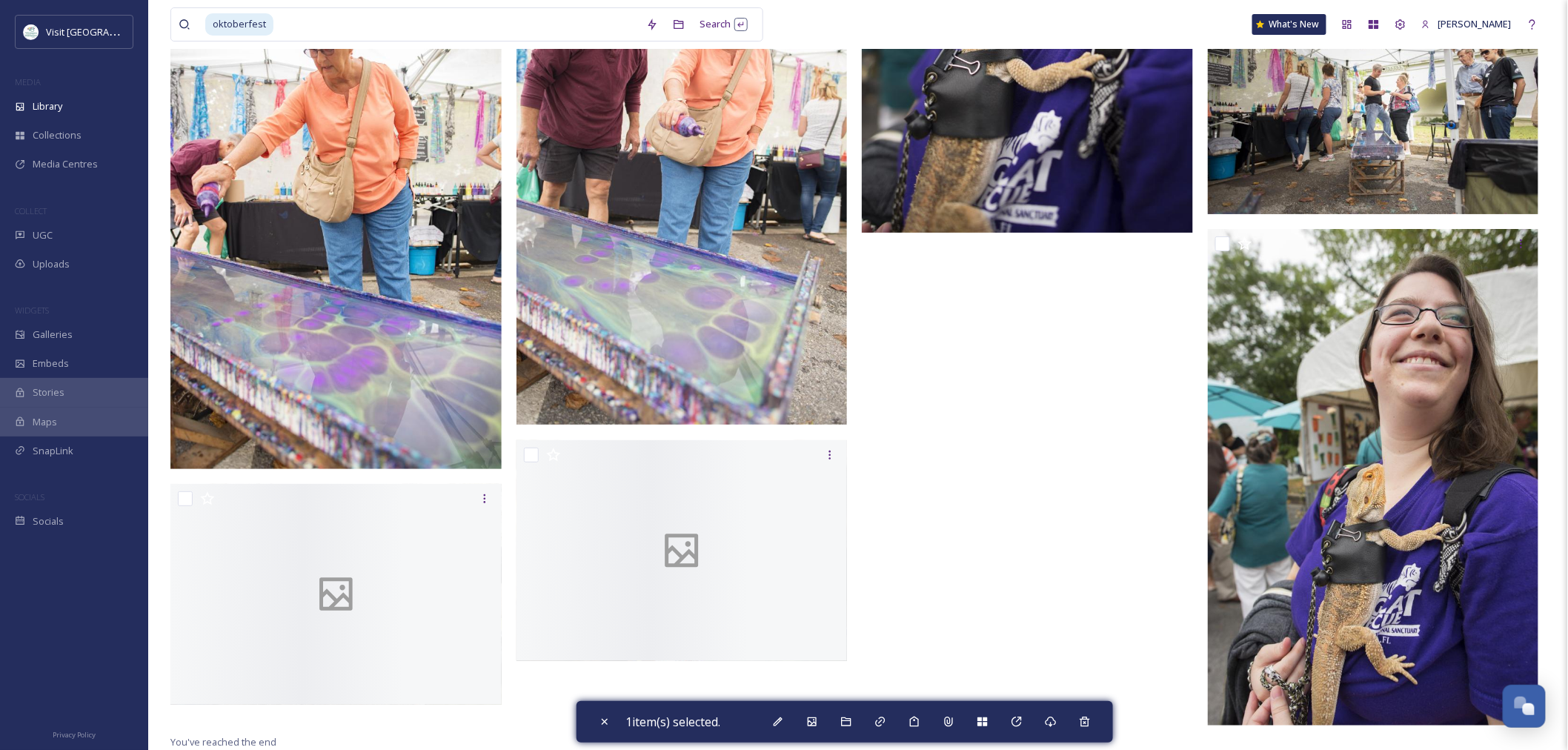
scroll to position [9388, 0]
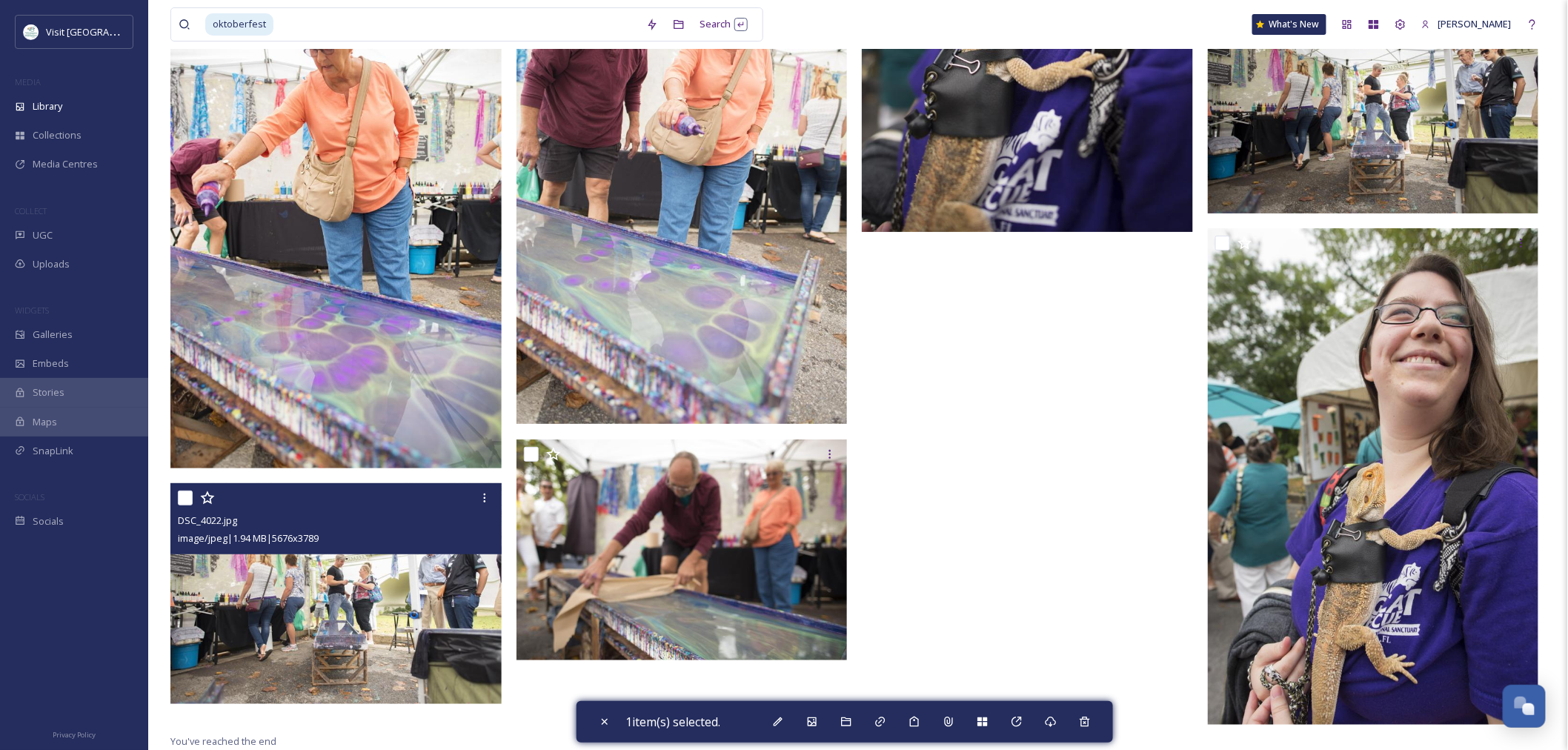
click at [188, 500] on input "checkbox" at bounding box center [185, 497] width 14 height 14
checkbox input "true"
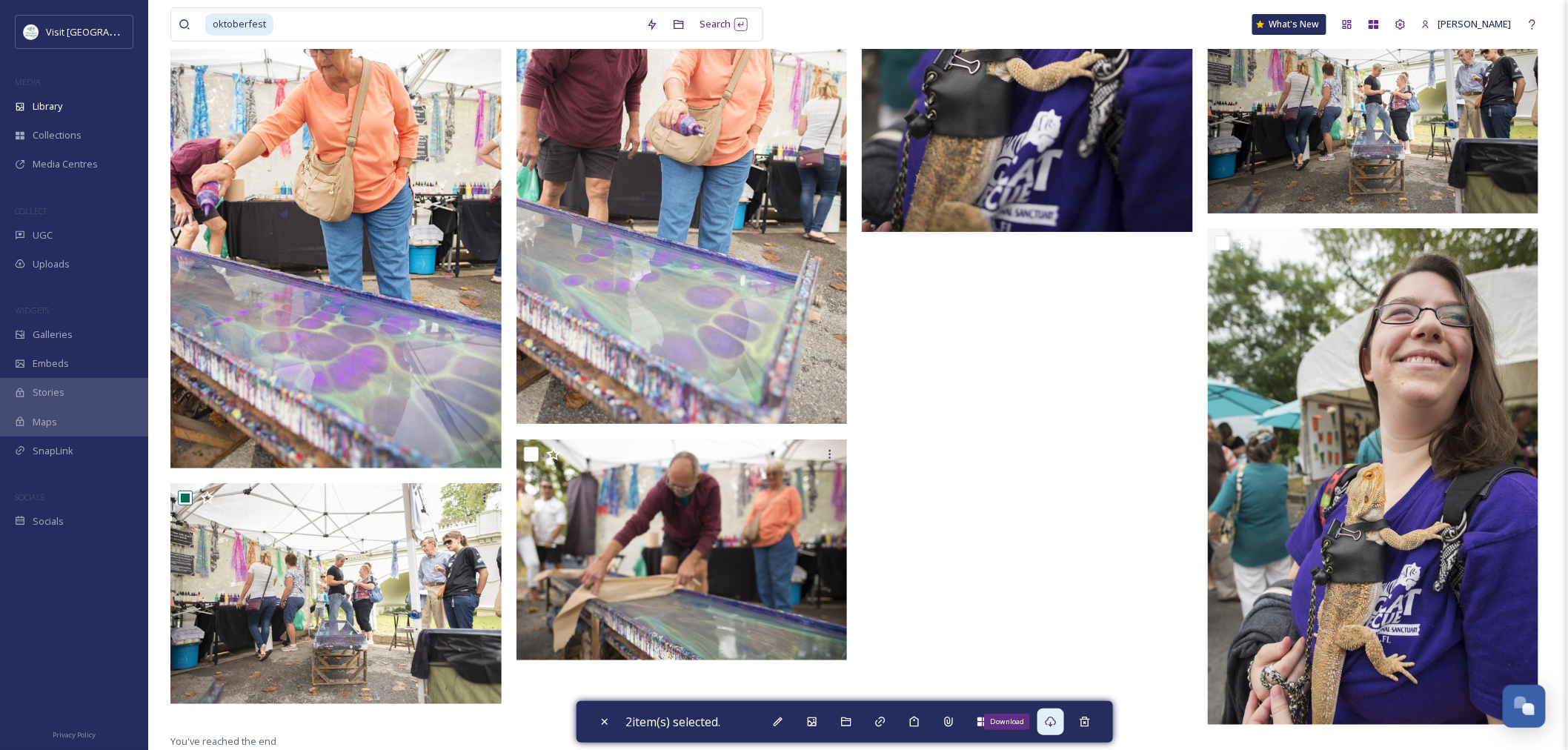
click at [1049, 720] on icon at bounding box center [1051, 722] width 12 height 12
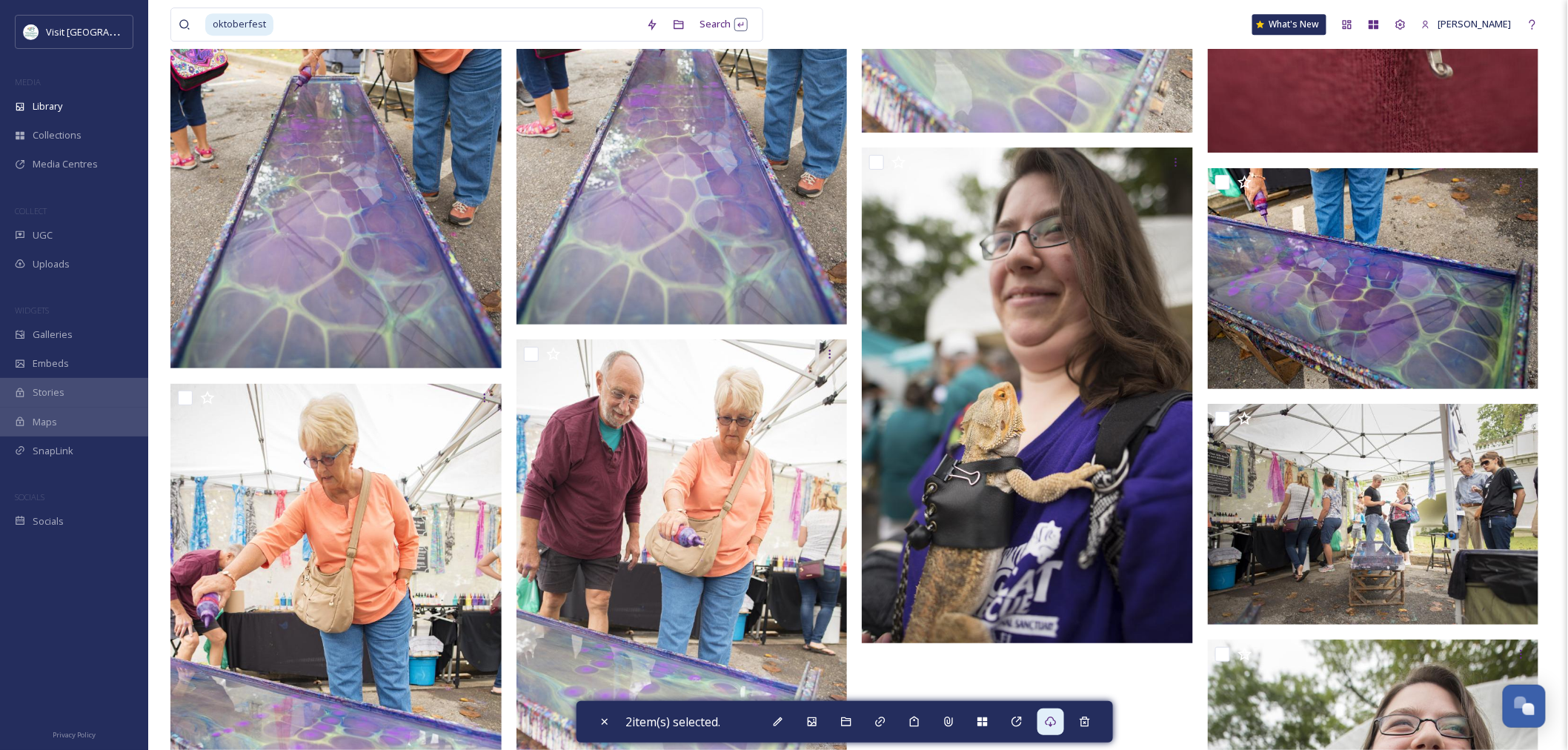
scroll to position [8976, 0]
